Goal: Information Seeking & Learning: Learn about a topic

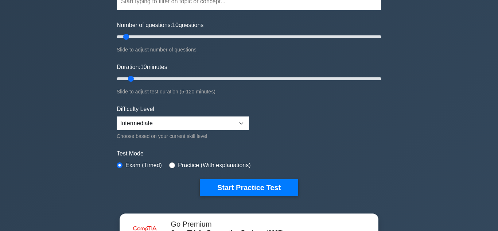
scroll to position [86, 0]
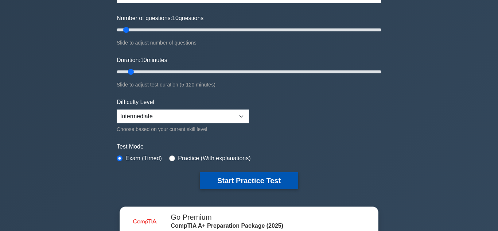
click at [229, 178] on button "Start Practice Test" at bounding box center [249, 180] width 99 height 17
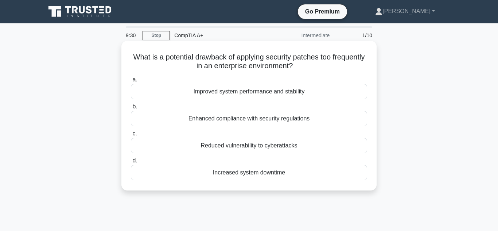
click at [243, 146] on div "Reduced vulnerability to cyberattacks" at bounding box center [249, 145] width 236 height 15
click at [131, 136] on input "c. Reduced vulnerability to cyberattacks" at bounding box center [131, 133] width 0 height 5
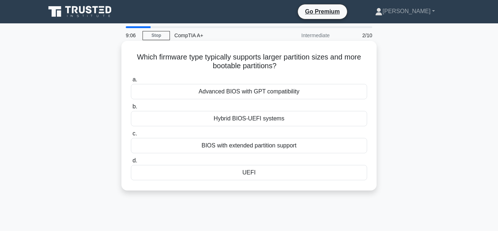
click at [229, 120] on div "Hybrid BIOS-UEFI systems" at bounding box center [249, 118] width 236 height 15
click at [131, 109] on input "b. Hybrid BIOS-UEFI systems" at bounding box center [131, 106] width 0 height 5
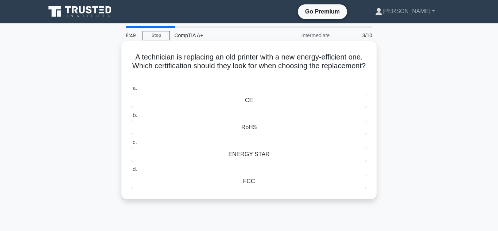
click at [241, 100] on div "CE" at bounding box center [249, 100] width 236 height 15
click at [131, 91] on input "a. CE" at bounding box center [131, 88] width 0 height 5
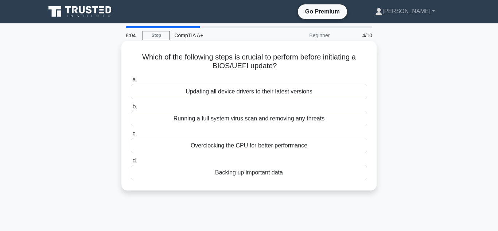
click at [242, 91] on div "Updating all device drivers to their latest versions" at bounding box center [249, 91] width 236 height 15
click at [131, 82] on input "a. Updating all device drivers to their latest versions" at bounding box center [131, 79] width 0 height 5
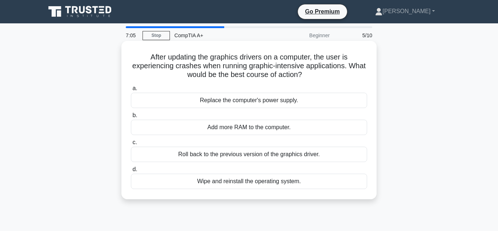
click at [253, 128] on div "Add more RAM to the computer." at bounding box center [249, 127] width 236 height 15
click at [131, 118] on input "b. Add more RAM to the computer." at bounding box center [131, 115] width 0 height 5
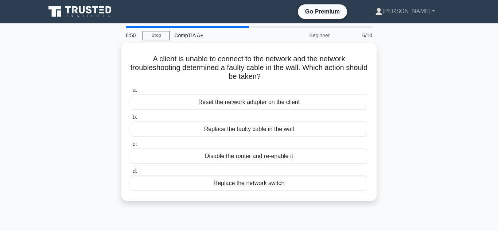
click at [253, 128] on div "Replace the faulty cable in the wall" at bounding box center [249, 129] width 236 height 15
click at [131, 120] on input "b. Replace the faulty cable in the wall" at bounding box center [131, 117] width 0 height 5
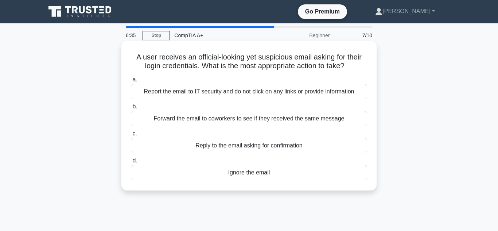
click at [249, 91] on div "Report the email to IT security and do not click on any links or provide inform…" at bounding box center [249, 91] width 236 height 15
click at [131, 82] on input "a. Report the email to IT security and do not click on any links or provide inf…" at bounding box center [131, 79] width 0 height 5
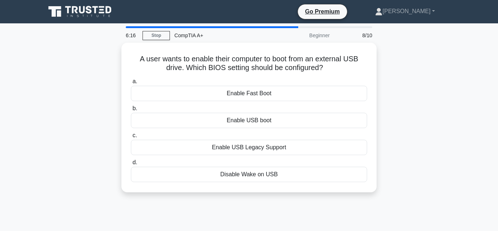
click at [249, 91] on div "Enable Fast Boot" at bounding box center [249, 93] width 236 height 15
click at [131, 84] on input "a. Enable Fast Boot" at bounding box center [131, 81] width 0 height 5
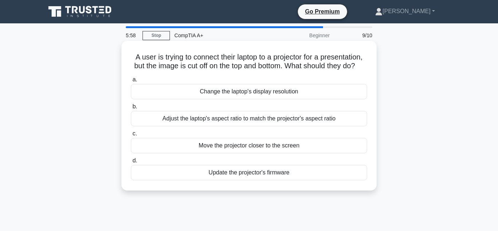
click at [246, 119] on div "Adjust the laptop's aspect ratio to match the projector's aspect ratio" at bounding box center [249, 118] width 236 height 15
click at [131, 109] on input "b. Adjust the laptop's aspect ratio to match the projector's aspect ratio" at bounding box center [131, 106] width 0 height 5
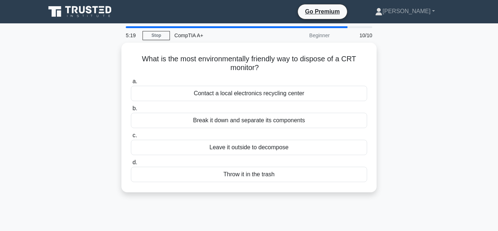
click at [246, 119] on div "Break it down and separate its components" at bounding box center [249, 120] width 236 height 15
click at [131, 111] on input "b. Break it down and separate its components" at bounding box center [131, 108] width 0 height 5
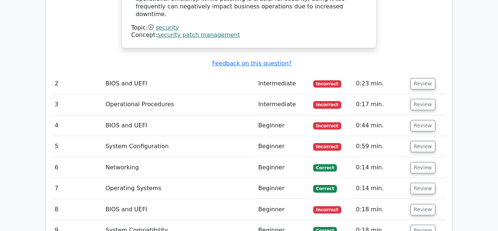
scroll to position [1025, 0]
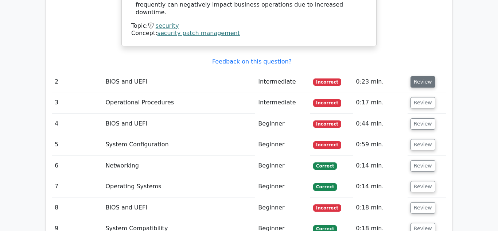
click at [425, 76] on button "Review" at bounding box center [423, 81] width 25 height 11
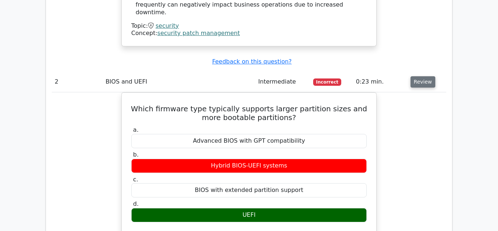
click at [425, 76] on button "Review" at bounding box center [423, 81] width 25 height 11
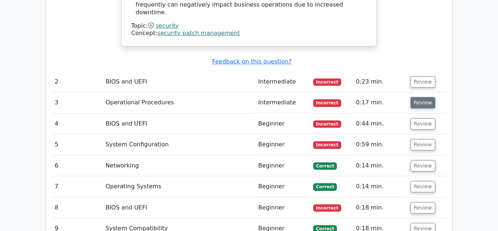
click at [423, 97] on button "Review" at bounding box center [423, 102] width 25 height 11
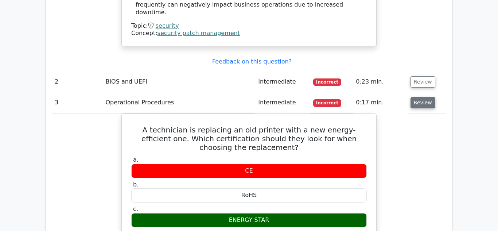
click at [423, 97] on button "Review" at bounding box center [423, 102] width 25 height 11
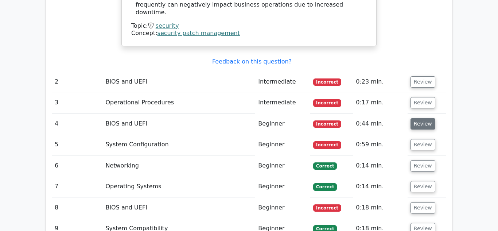
click at [417, 118] on button "Review" at bounding box center [423, 123] width 25 height 11
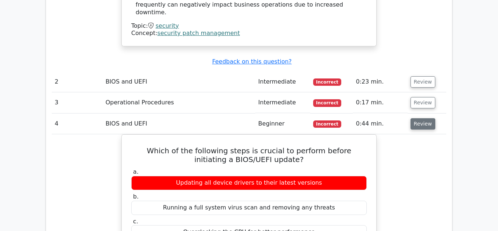
click at [421, 118] on button "Review" at bounding box center [423, 123] width 25 height 11
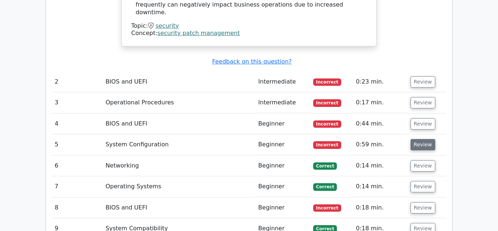
click at [424, 139] on button "Review" at bounding box center [423, 144] width 25 height 11
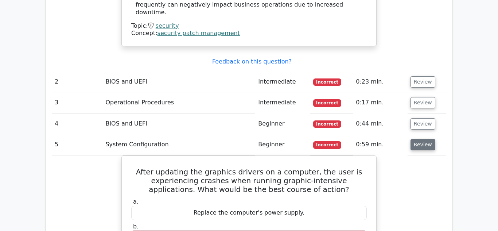
click at [424, 139] on button "Review" at bounding box center [423, 144] width 25 height 11
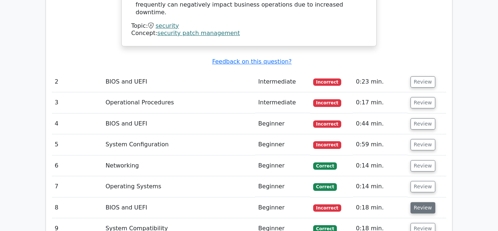
click at [426, 202] on button "Review" at bounding box center [423, 207] width 25 height 11
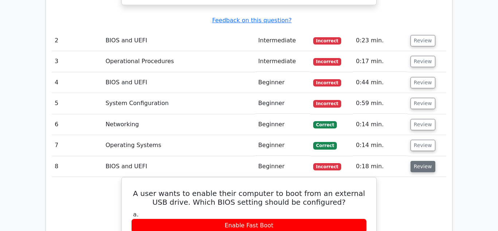
scroll to position [1065, 0]
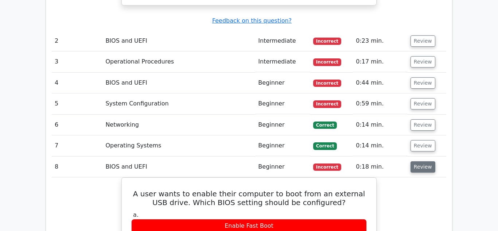
click at [423, 161] on button "Review" at bounding box center [423, 166] width 25 height 11
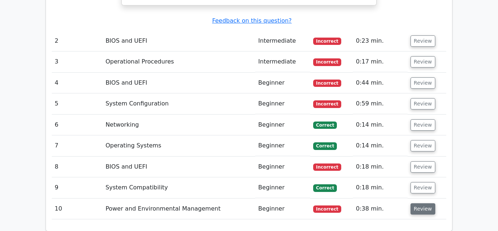
click at [421, 203] on button "Review" at bounding box center [423, 208] width 25 height 11
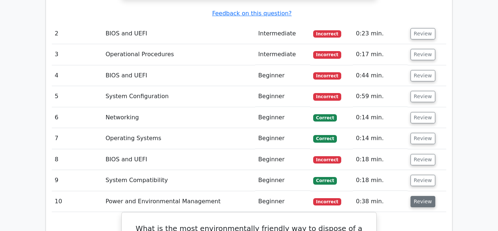
scroll to position [1072, 0]
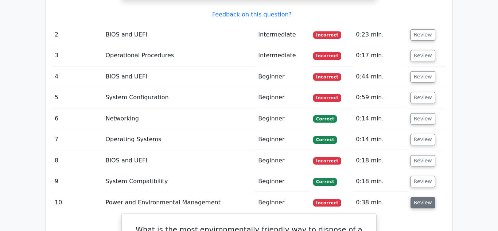
click at [423, 197] on button "Review" at bounding box center [423, 202] width 25 height 11
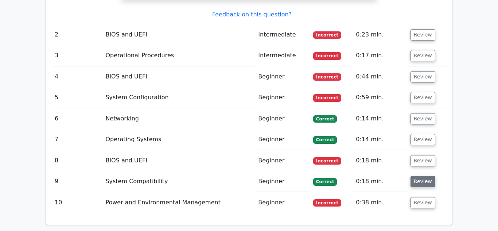
click at [423, 176] on button "Review" at bounding box center [423, 181] width 25 height 11
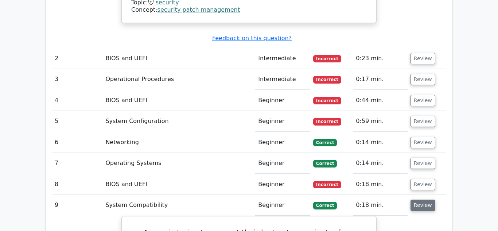
scroll to position [1046, 0]
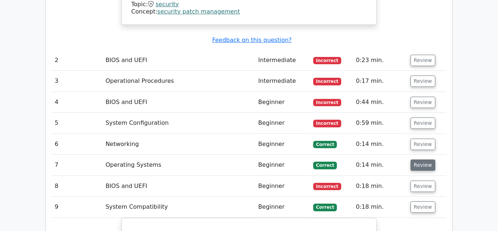
click at [424, 159] on button "Review" at bounding box center [423, 164] width 25 height 11
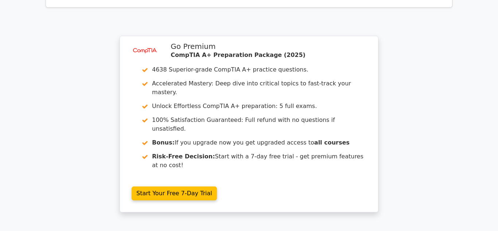
scroll to position [1921, 0]
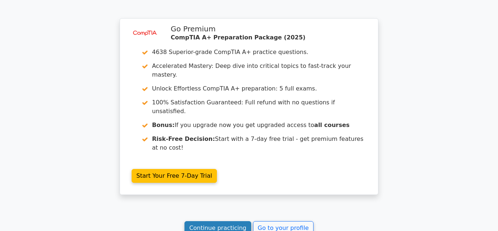
click at [230, 221] on link "Continue practicing" at bounding box center [218, 228] width 67 height 14
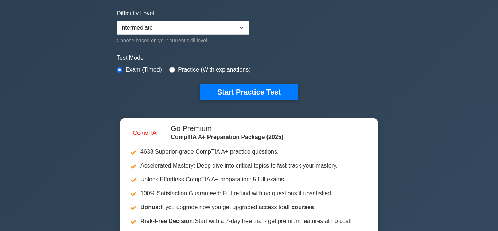
scroll to position [173, 0]
